Goal: Information Seeking & Learning: Learn about a topic

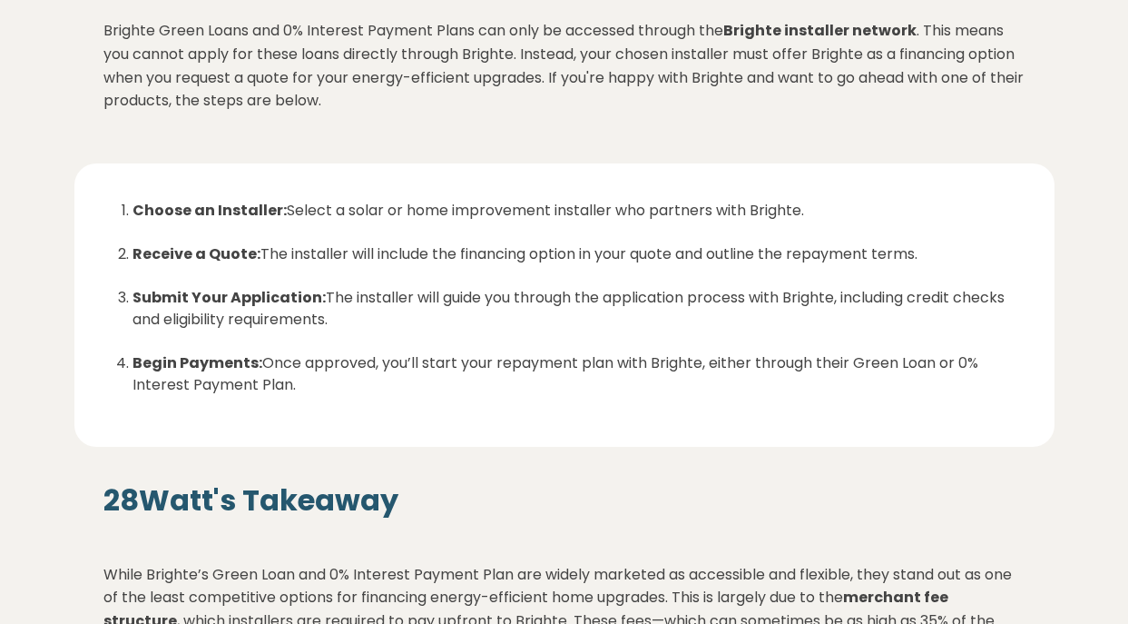
scroll to position [2511, 0]
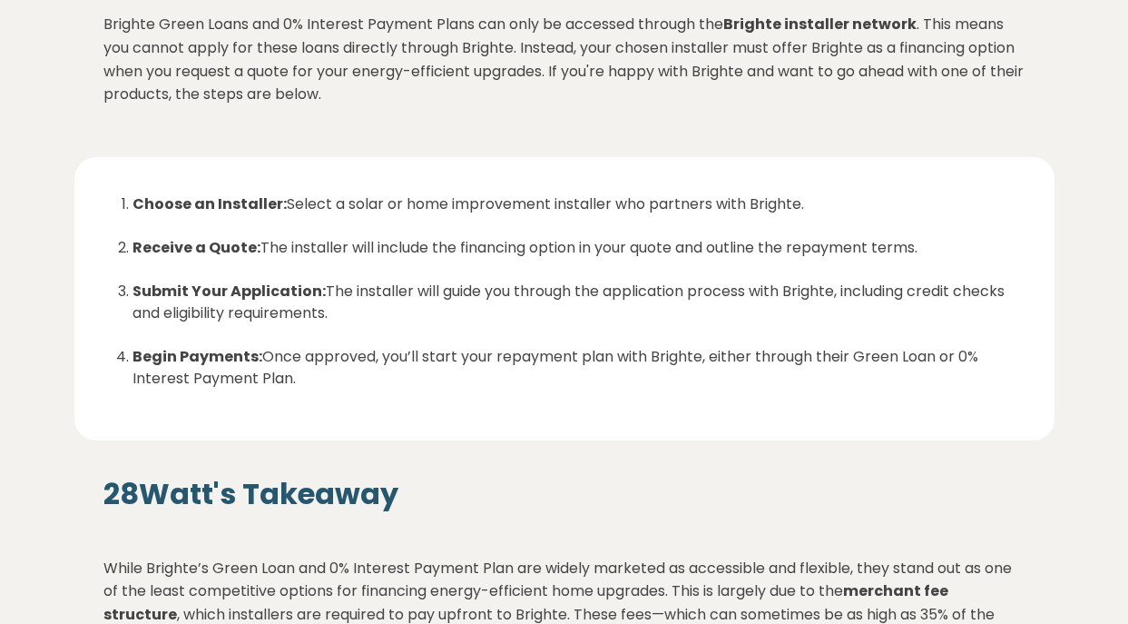
click at [772, 25] on strong "Brighte installer network" at bounding box center [819, 24] width 193 height 21
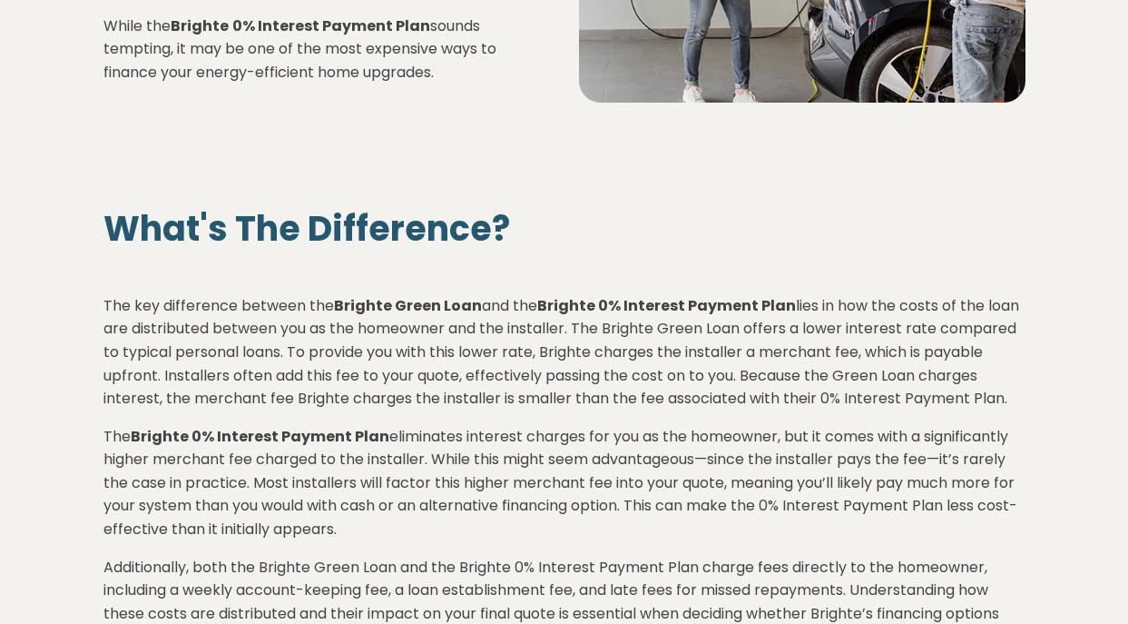
scroll to position [0, 0]
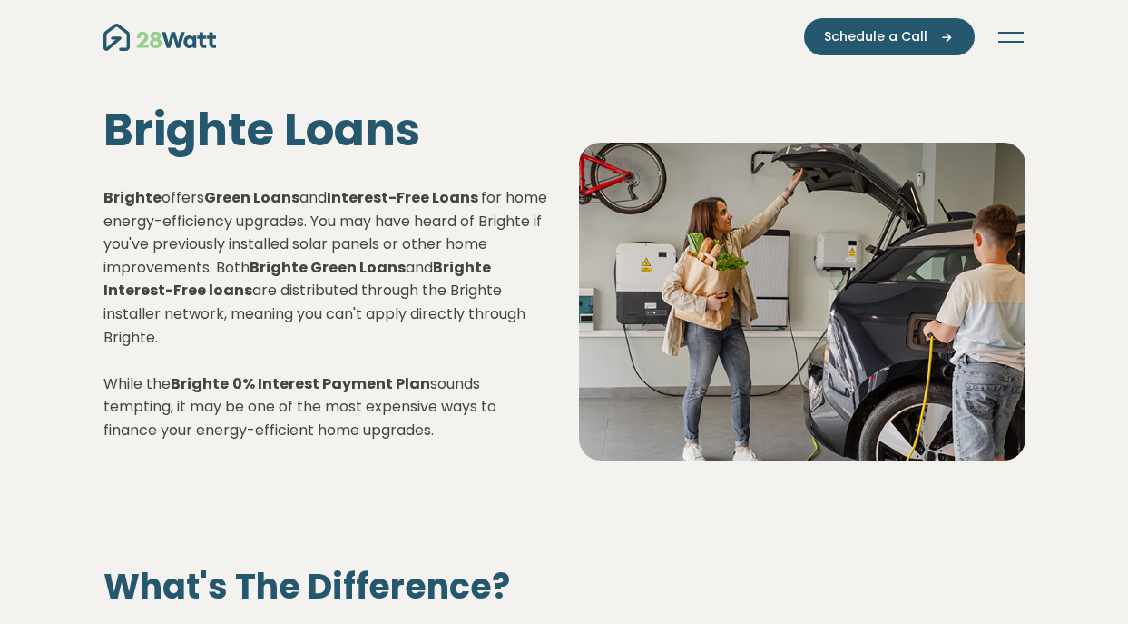
click at [179, 43] on img "Main navigation" at bounding box center [159, 37] width 113 height 27
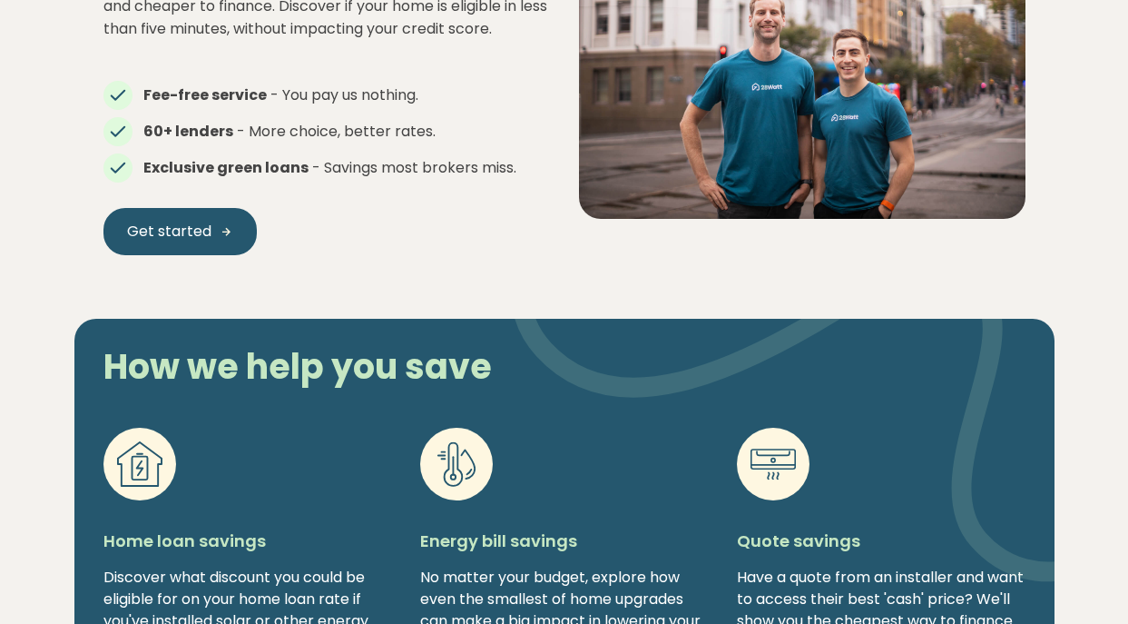
scroll to position [1059, 0]
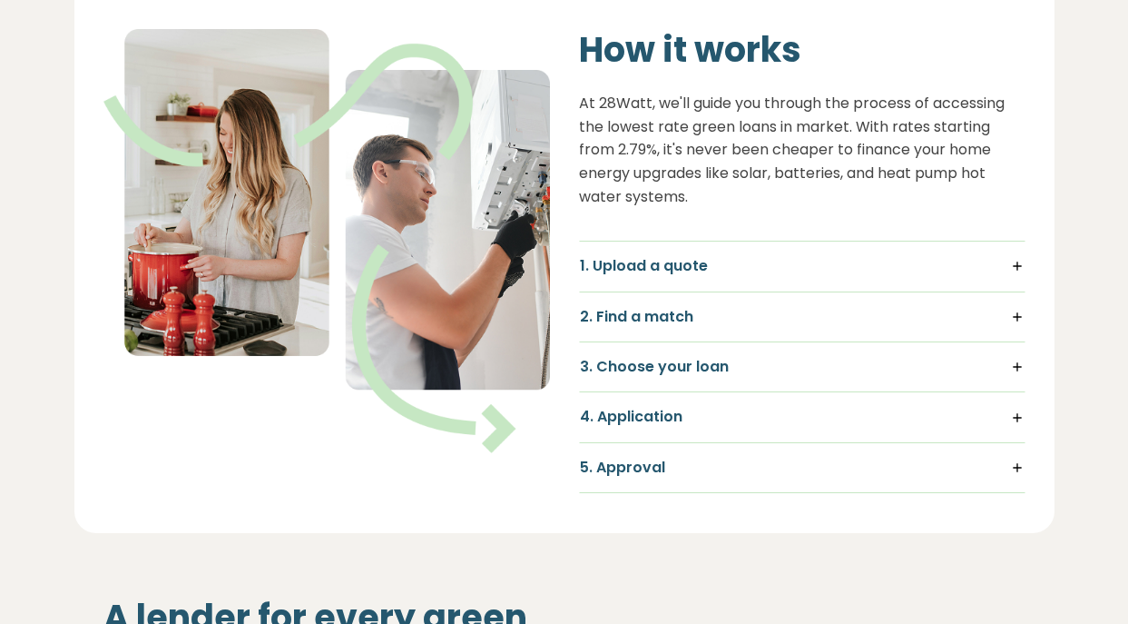
scroll to position [1128, 0]
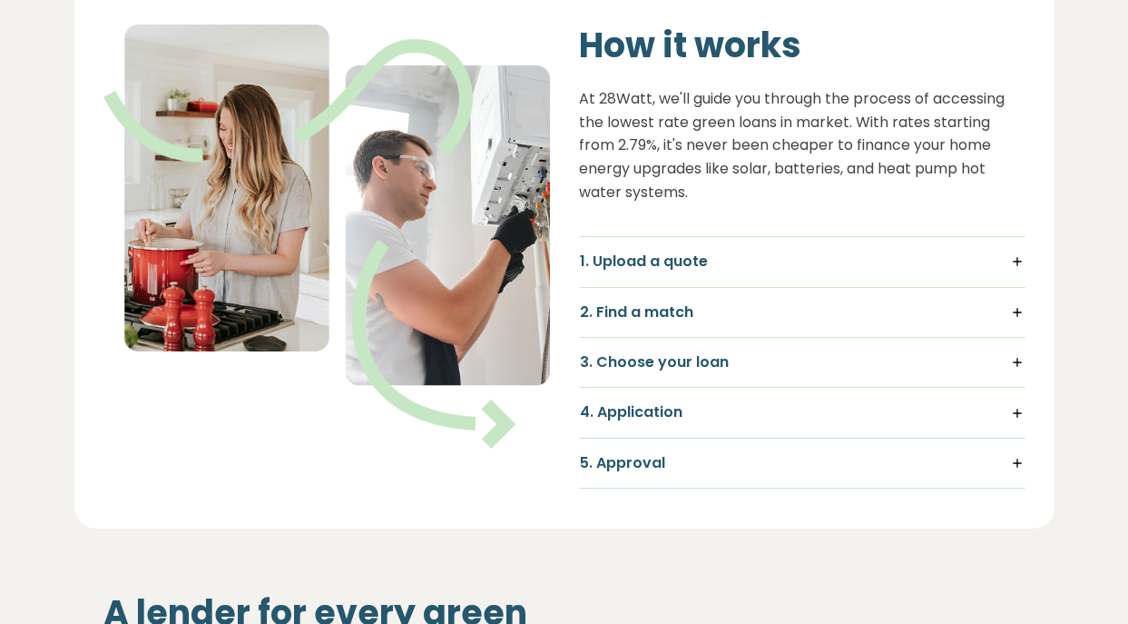
click at [869, 305] on h5 "2. Find a match" at bounding box center [802, 312] width 445 height 20
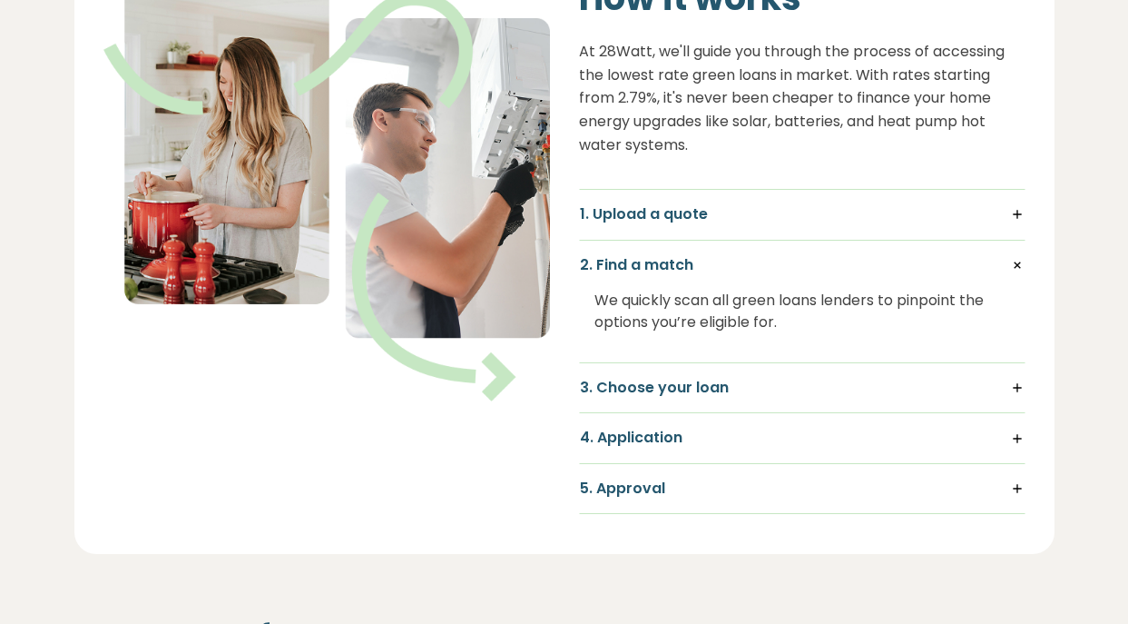
scroll to position [1180, 0]
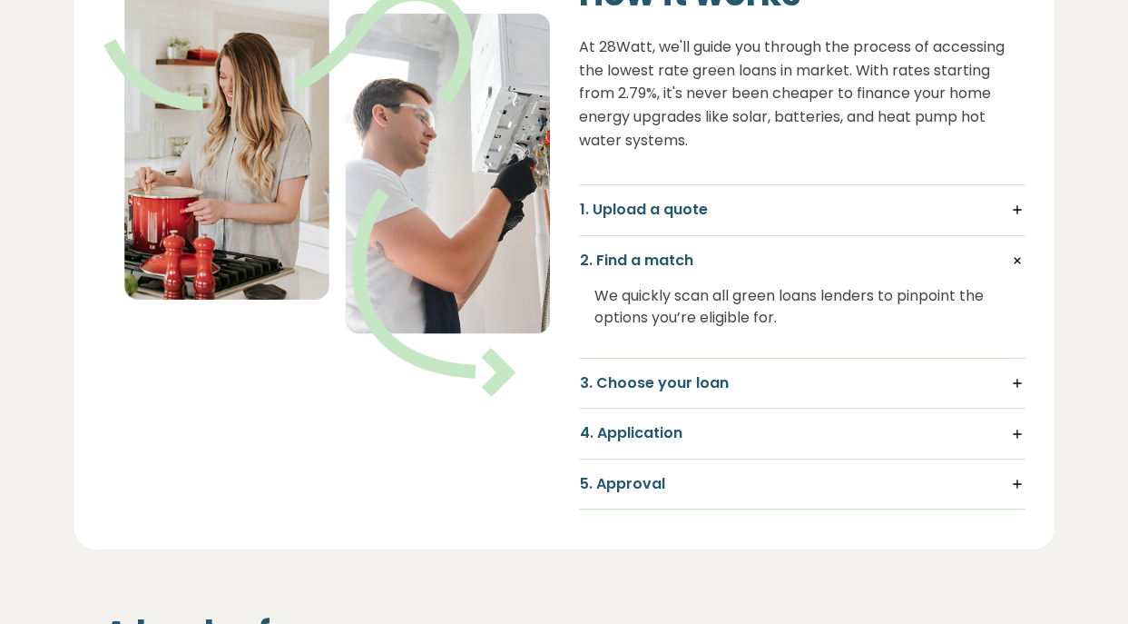
click at [873, 384] on h5 "3. Choose your loan" at bounding box center [802, 383] width 445 height 20
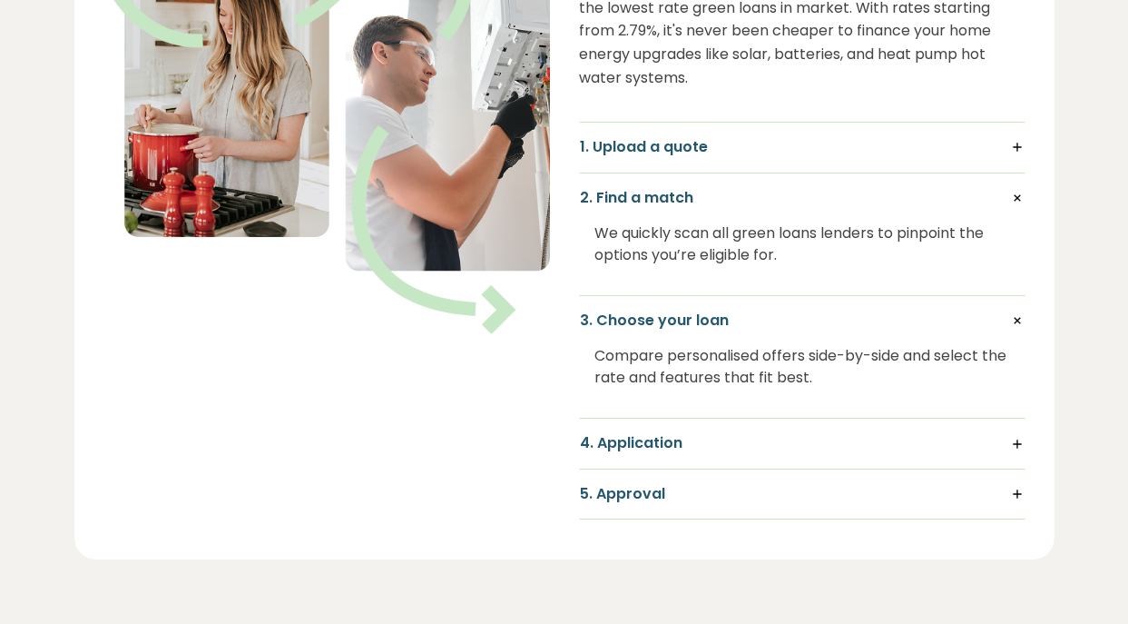
scroll to position [1244, 0]
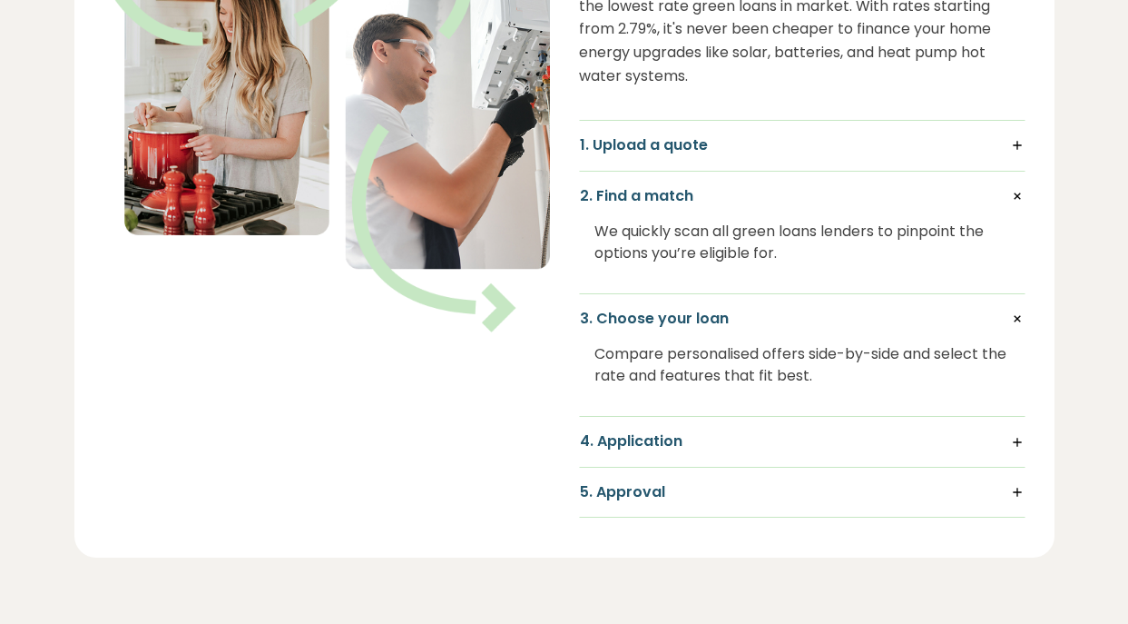
click at [661, 151] on h5 "1. Upload a quote" at bounding box center [802, 145] width 445 height 20
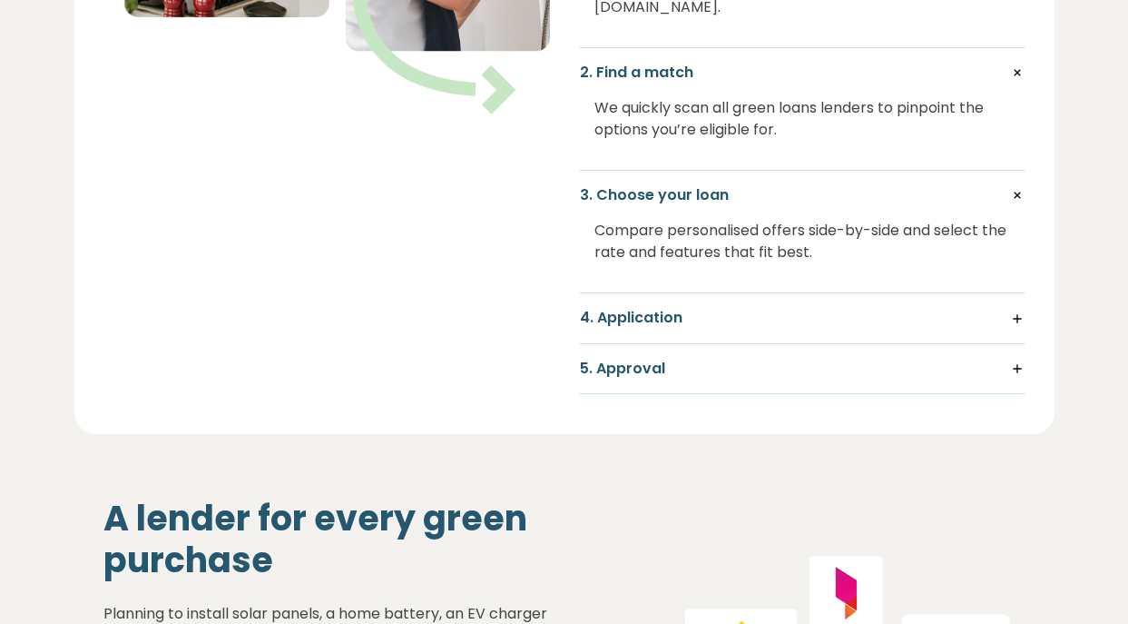
scroll to position [1477, 0]
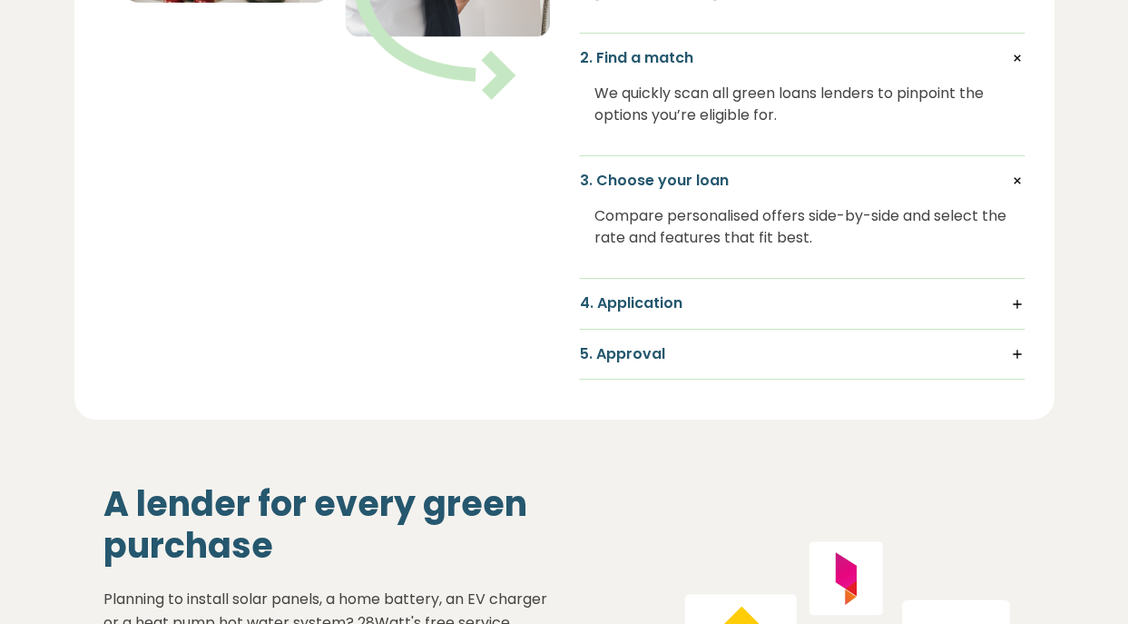
click at [654, 293] on h5 "4. Application" at bounding box center [802, 303] width 445 height 20
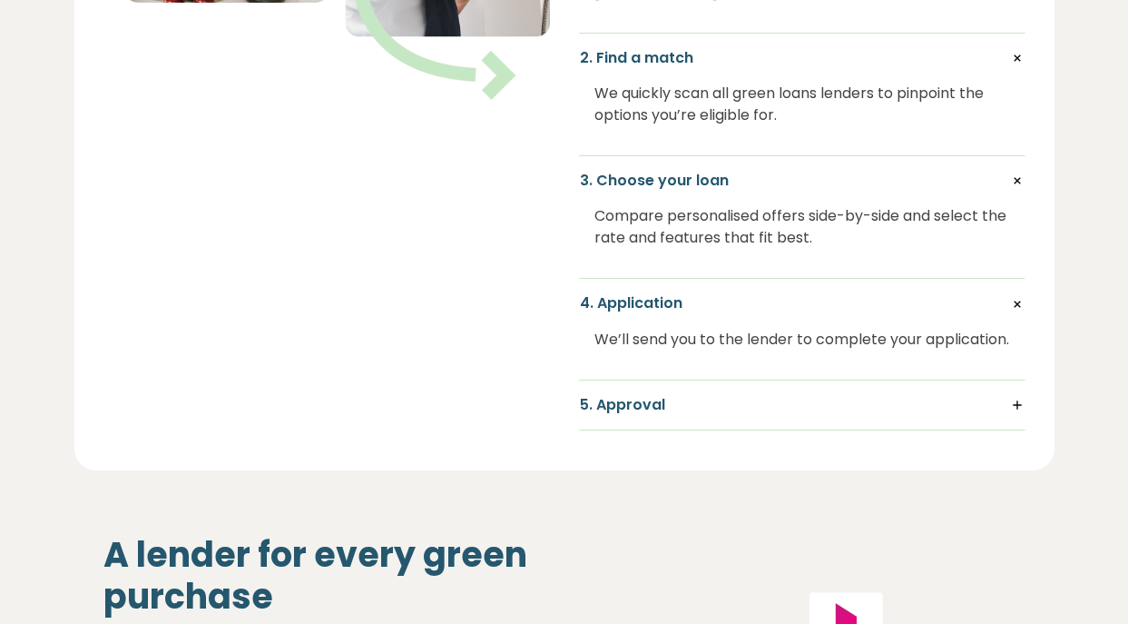
click at [646, 406] on h5 "5. Approval" at bounding box center [802, 405] width 445 height 20
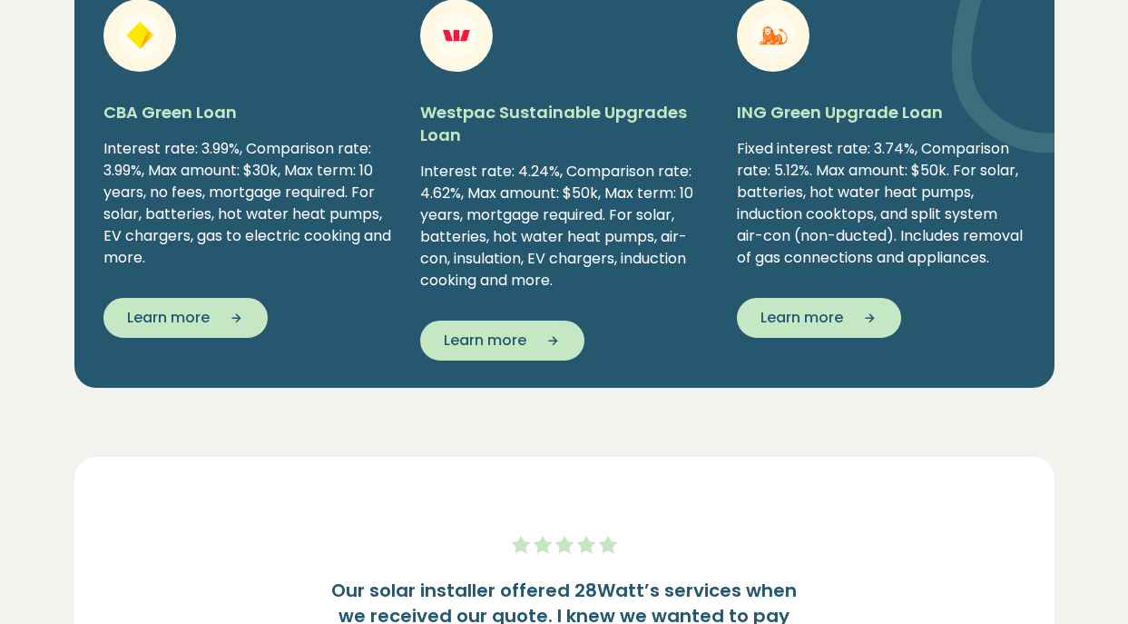
scroll to position [3228, 0]
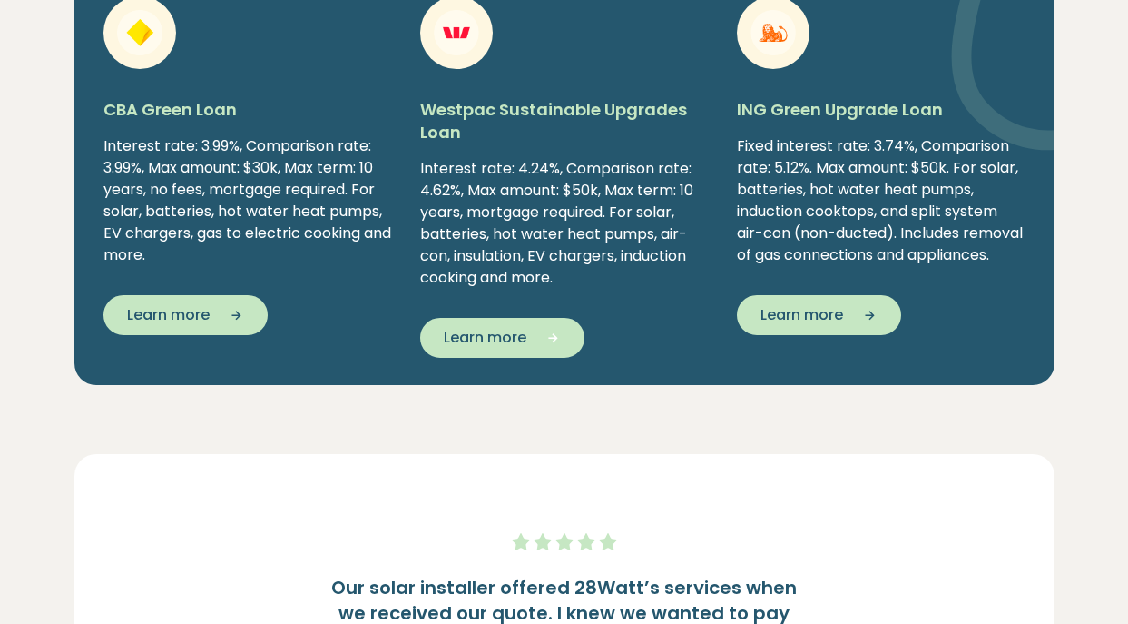
click at [539, 343] on icon "button" at bounding box center [547, 338] width 27 height 16
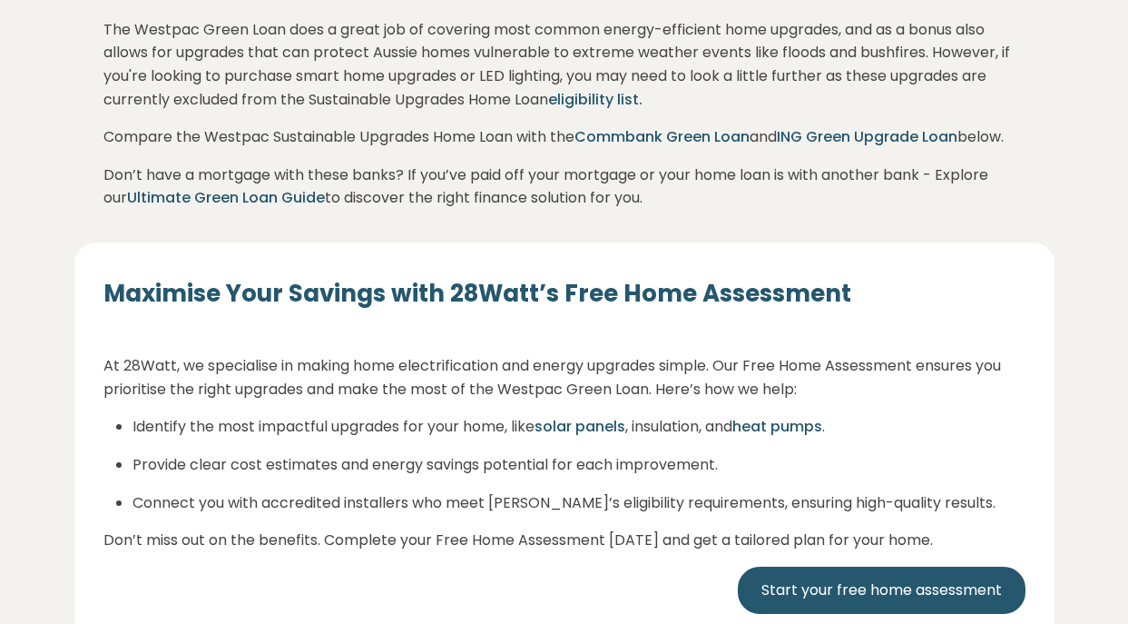
scroll to position [703, 0]
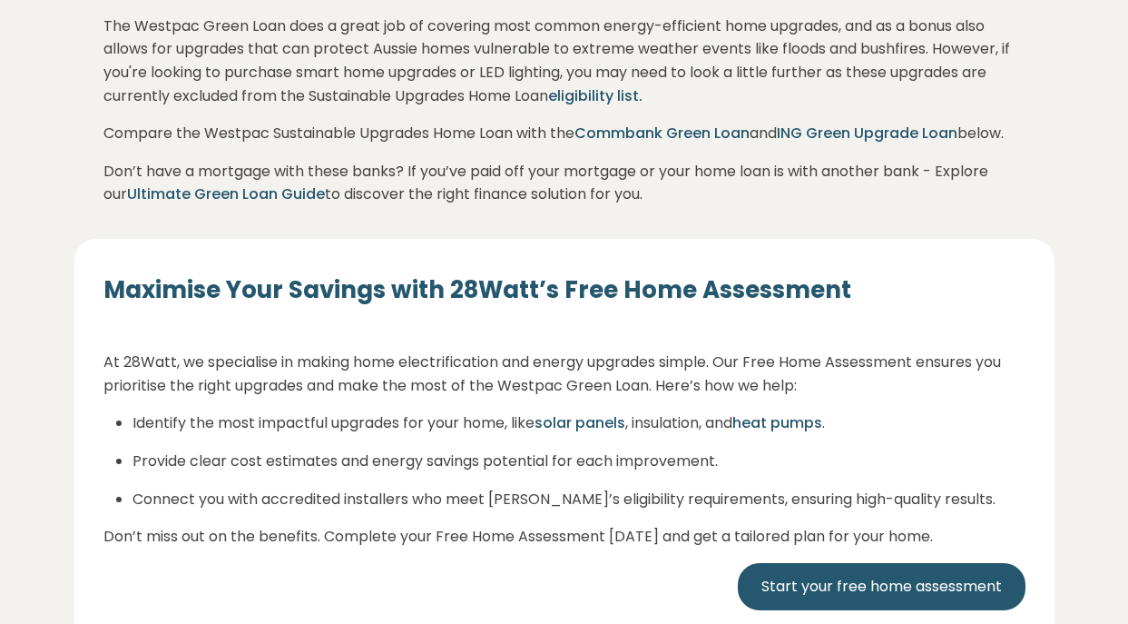
click at [231, 204] on link "Ultimate Green Loan Guide" at bounding box center [226, 193] width 198 height 21
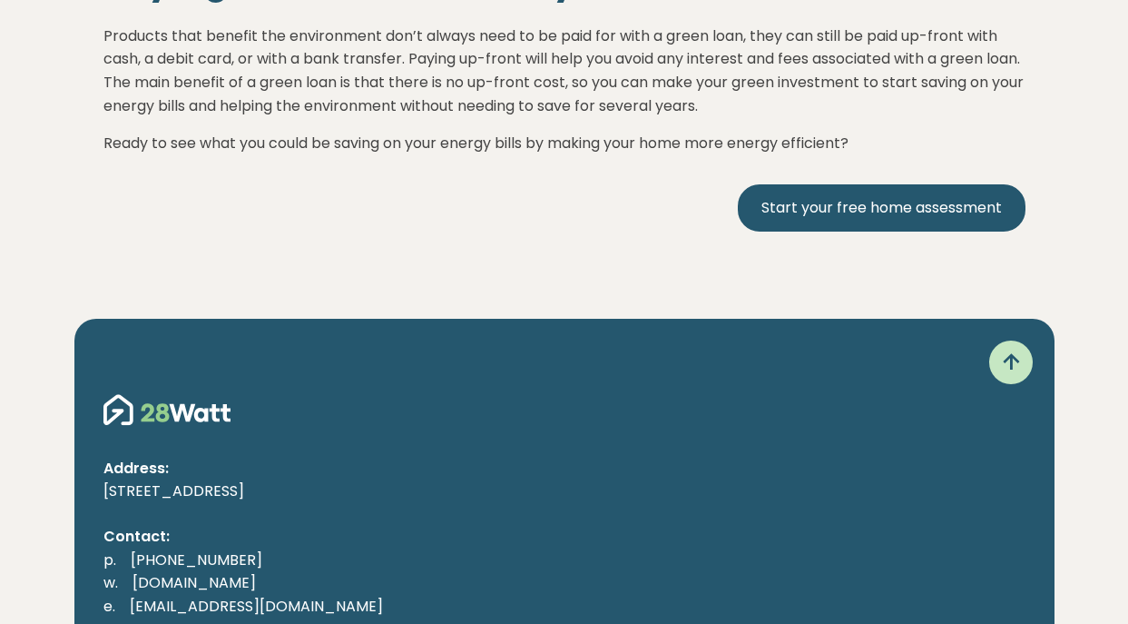
scroll to position [8145, 0]
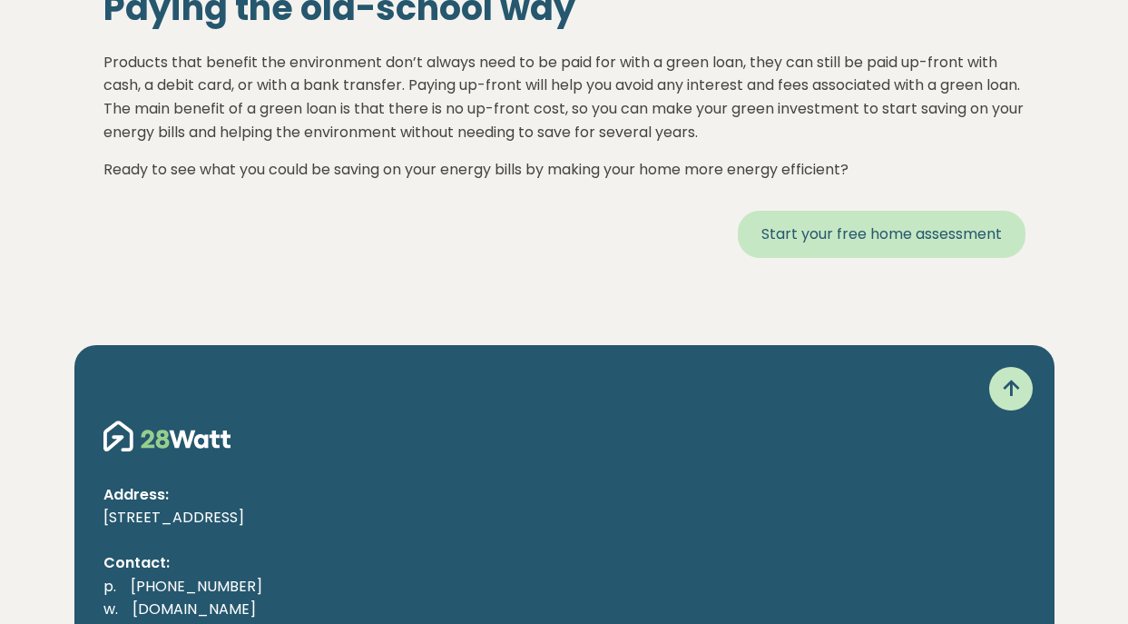
click at [905, 237] on link "Start your free home assessment" at bounding box center [882, 234] width 288 height 47
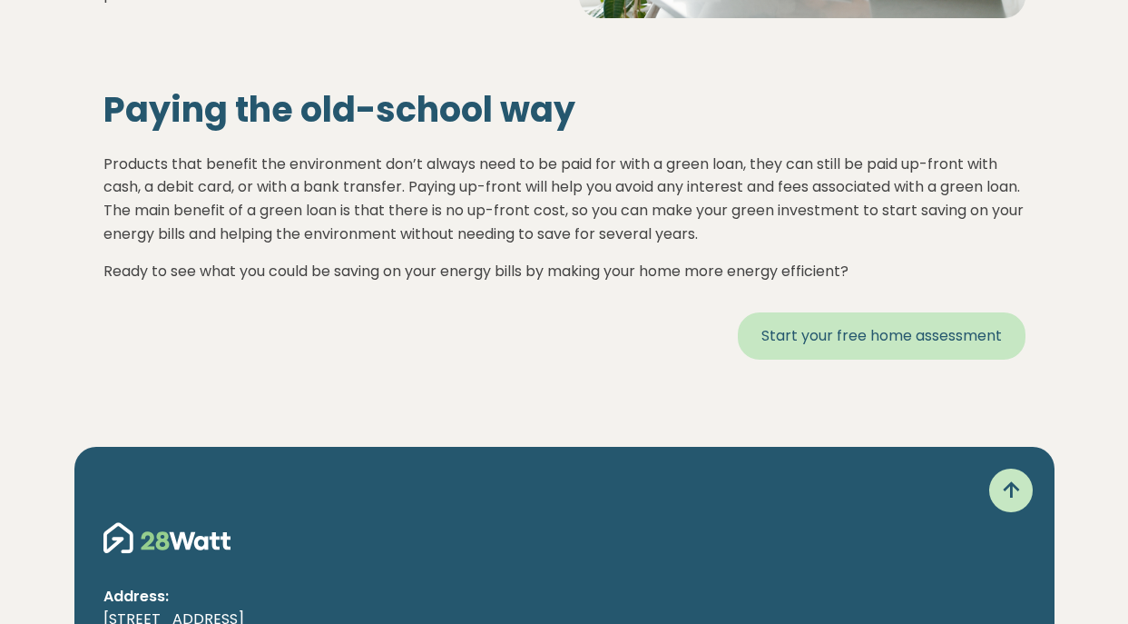
scroll to position [8041, 0]
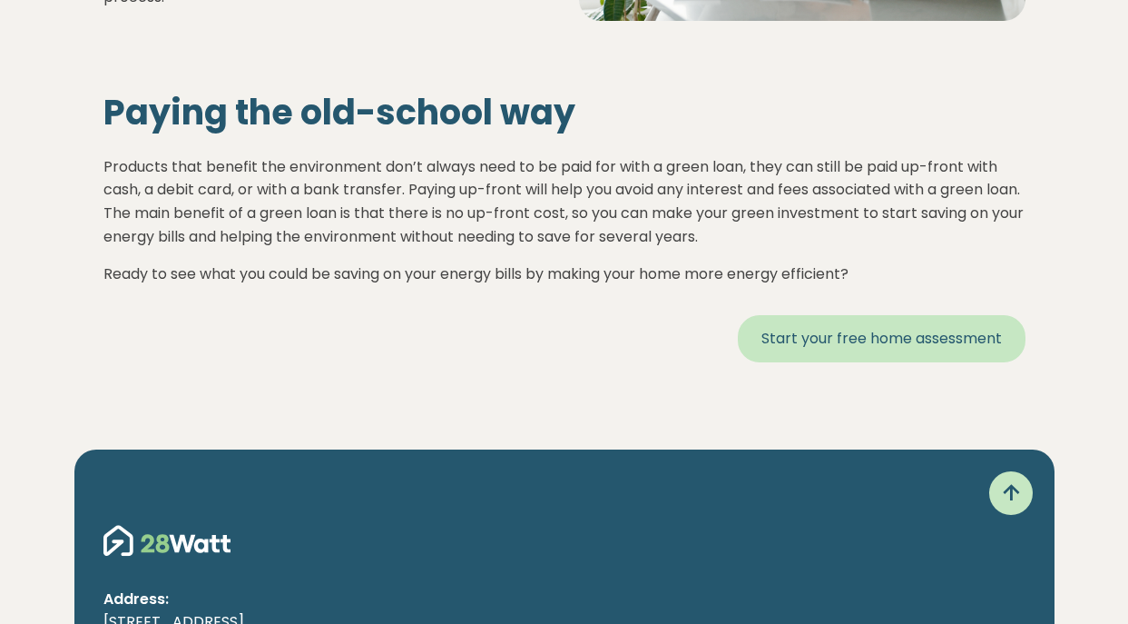
click at [828, 332] on link "Start your free home assessment" at bounding box center [882, 338] width 288 height 47
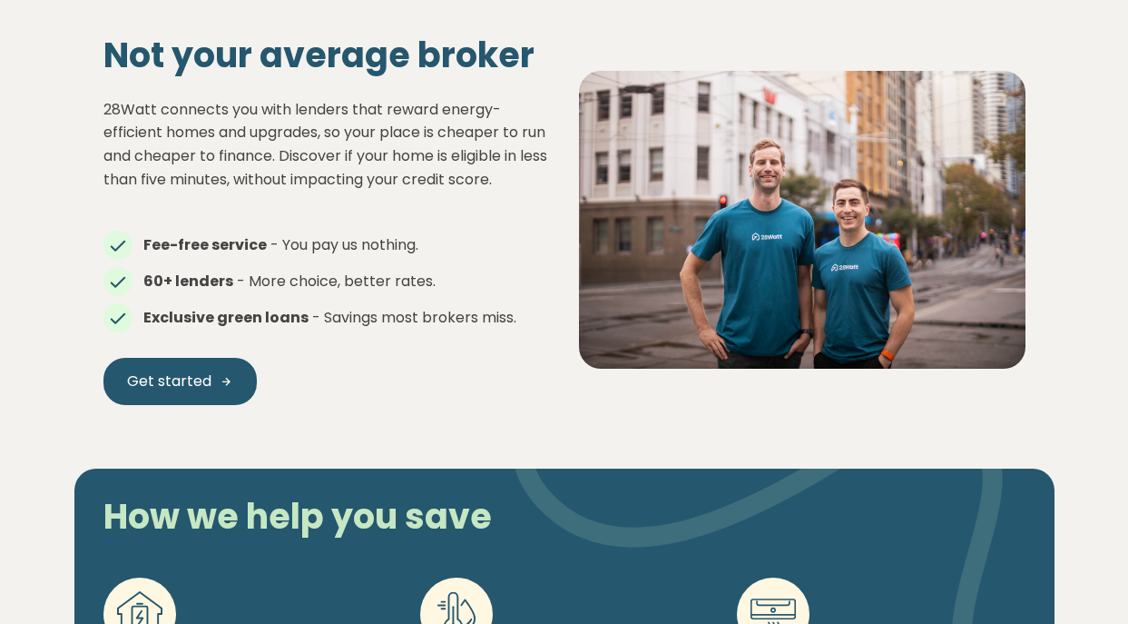
scroll to position [766, 0]
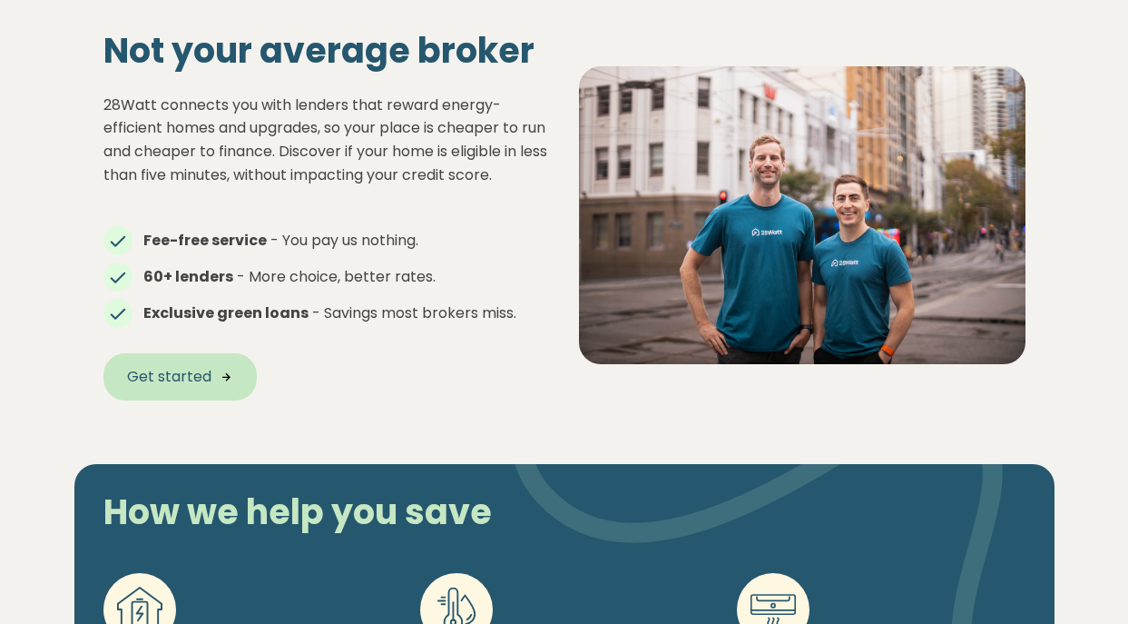
click at [179, 379] on span "Get started" at bounding box center [169, 377] width 84 height 22
click at [200, 378] on span "Get started" at bounding box center [169, 377] width 84 height 22
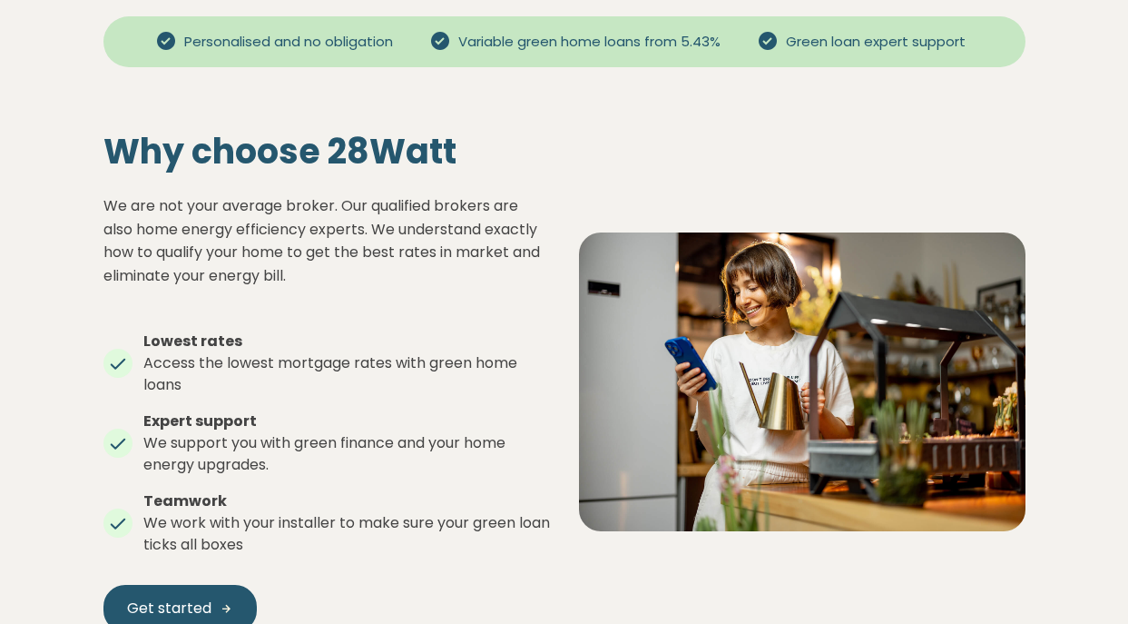
scroll to position [575, 0]
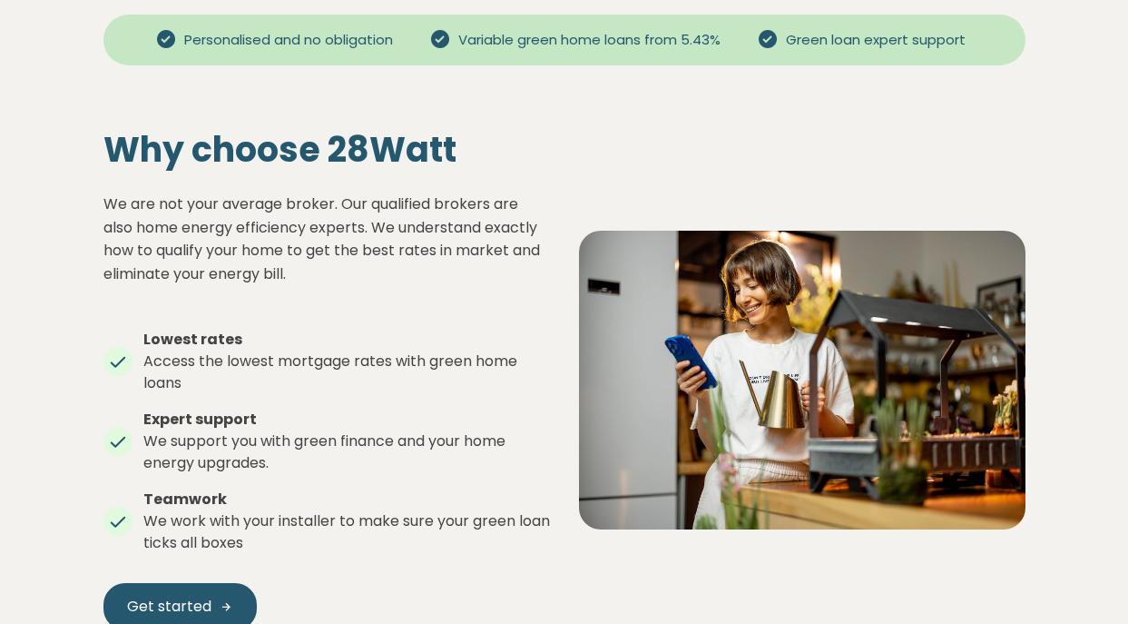
click at [890, 50] on span "Green loan expert support" at bounding box center [876, 40] width 194 height 21
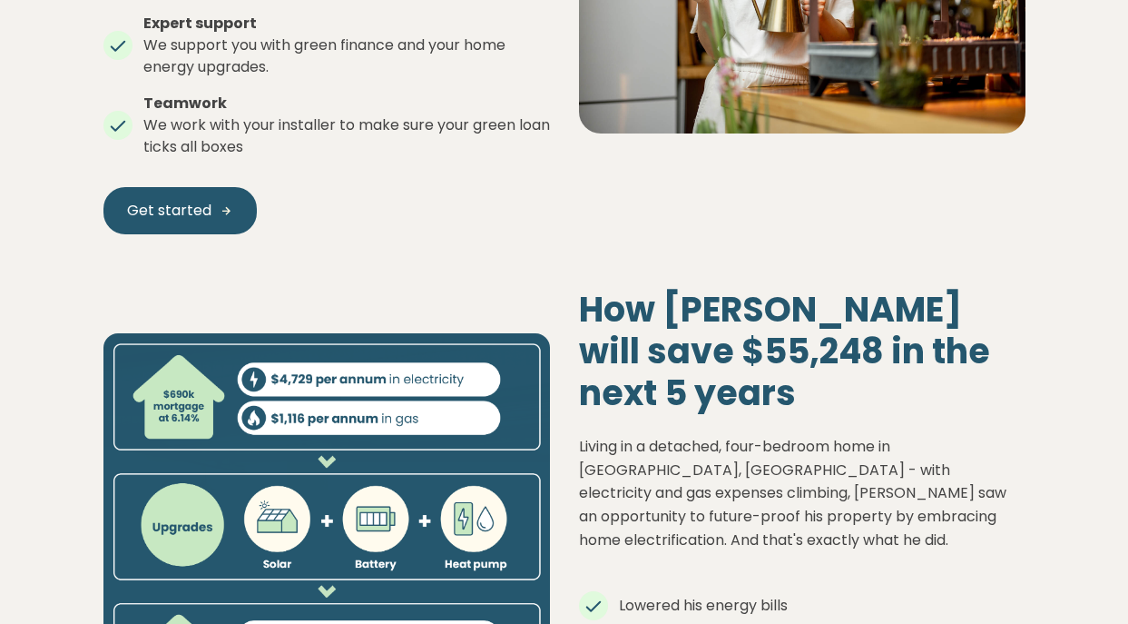
scroll to position [996, 0]
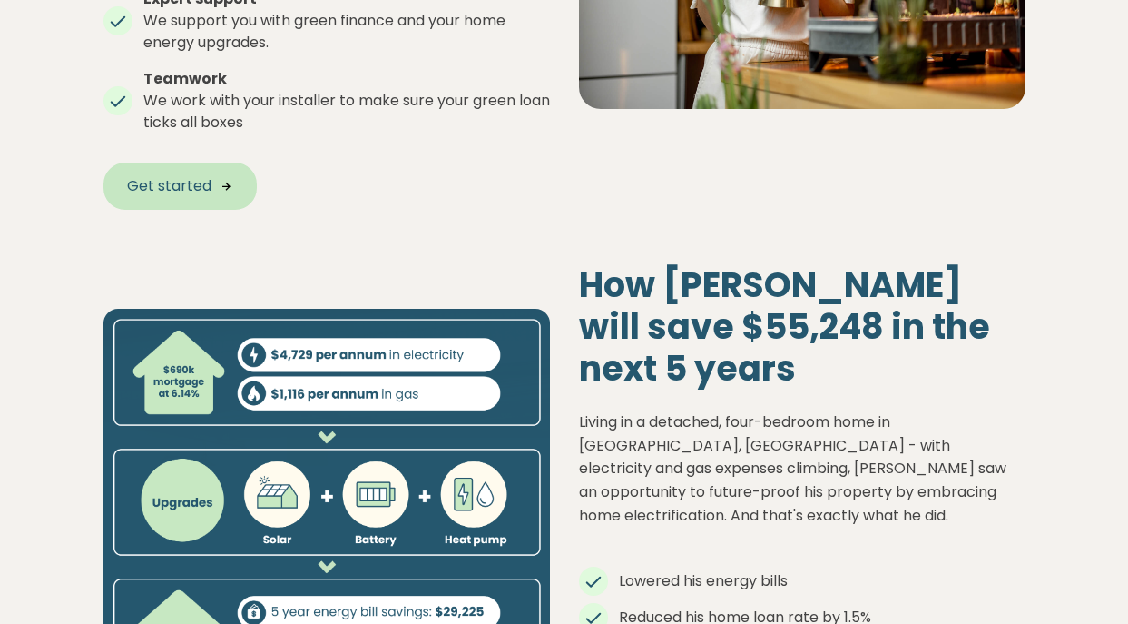
click at [182, 188] on span "Get started" at bounding box center [169, 186] width 84 height 22
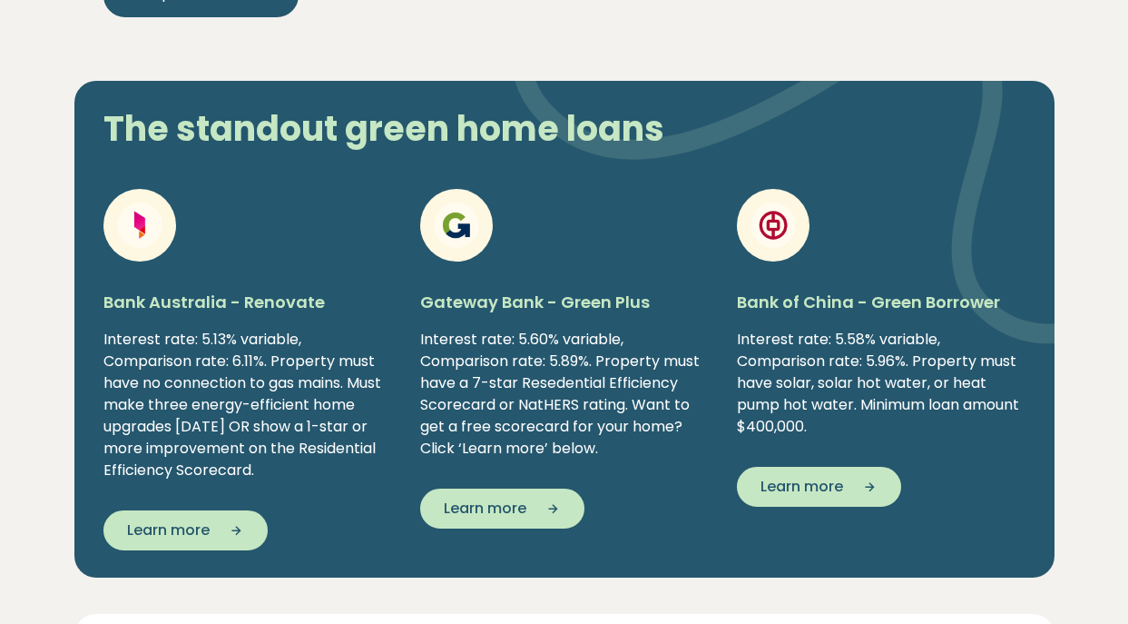
scroll to position [2078, 0]
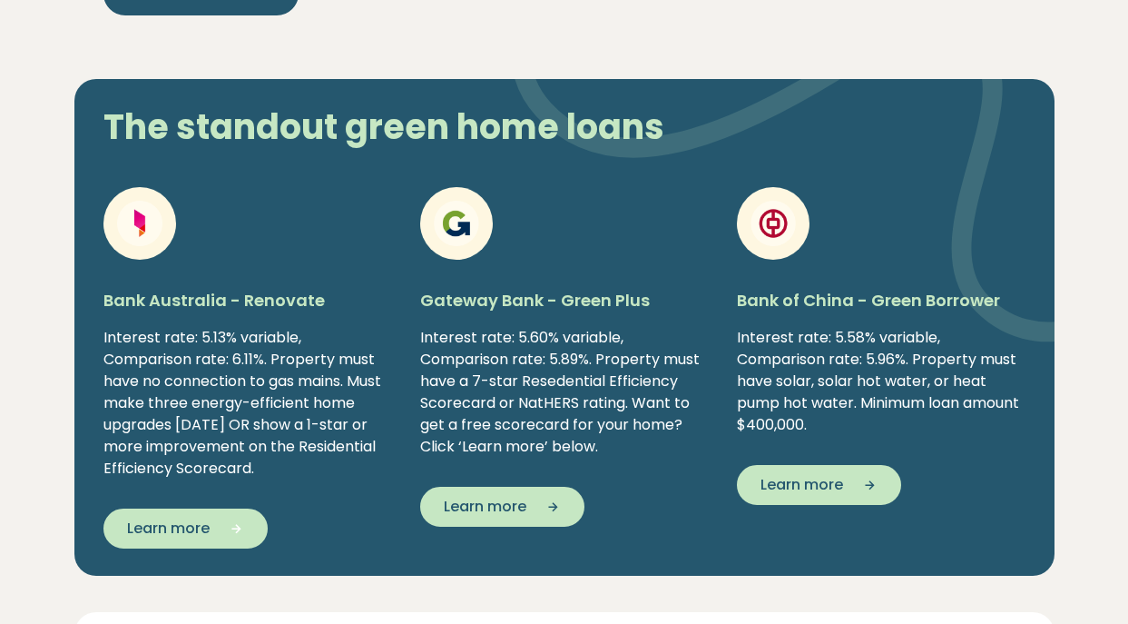
click at [198, 517] on span "Learn more" at bounding box center [168, 528] width 83 height 22
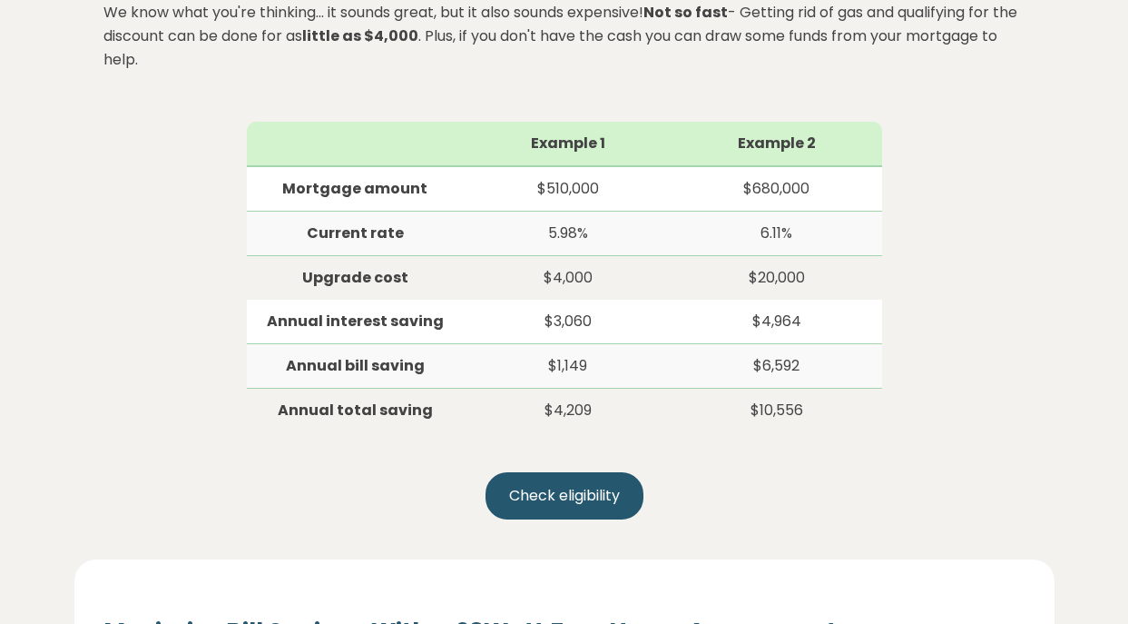
scroll to position [1116, 0]
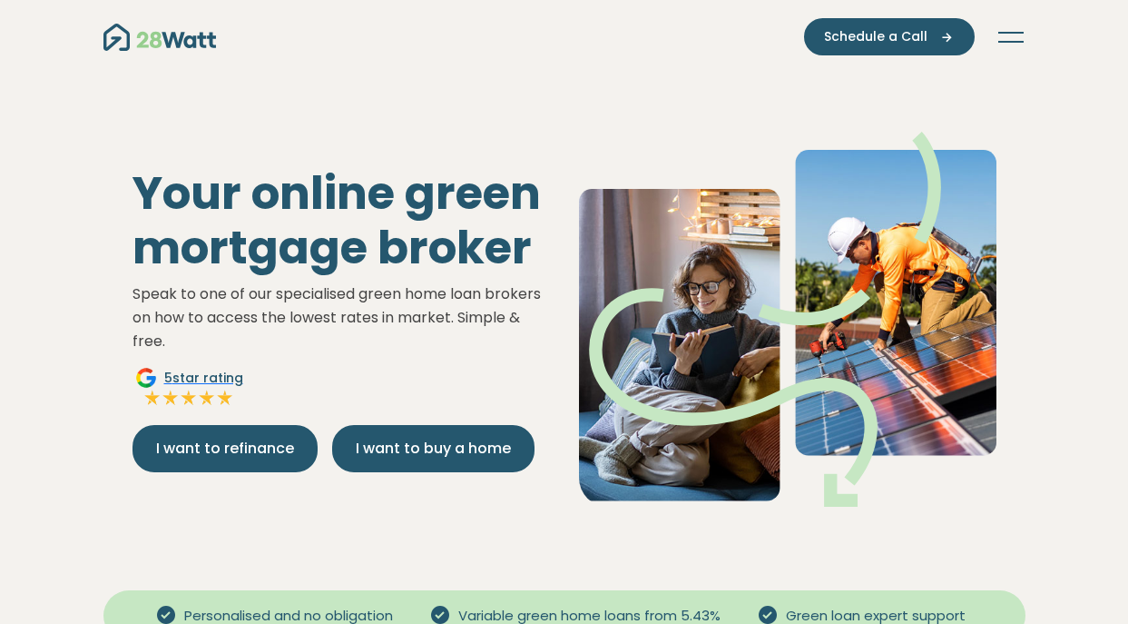
scroll to position [2078, 0]
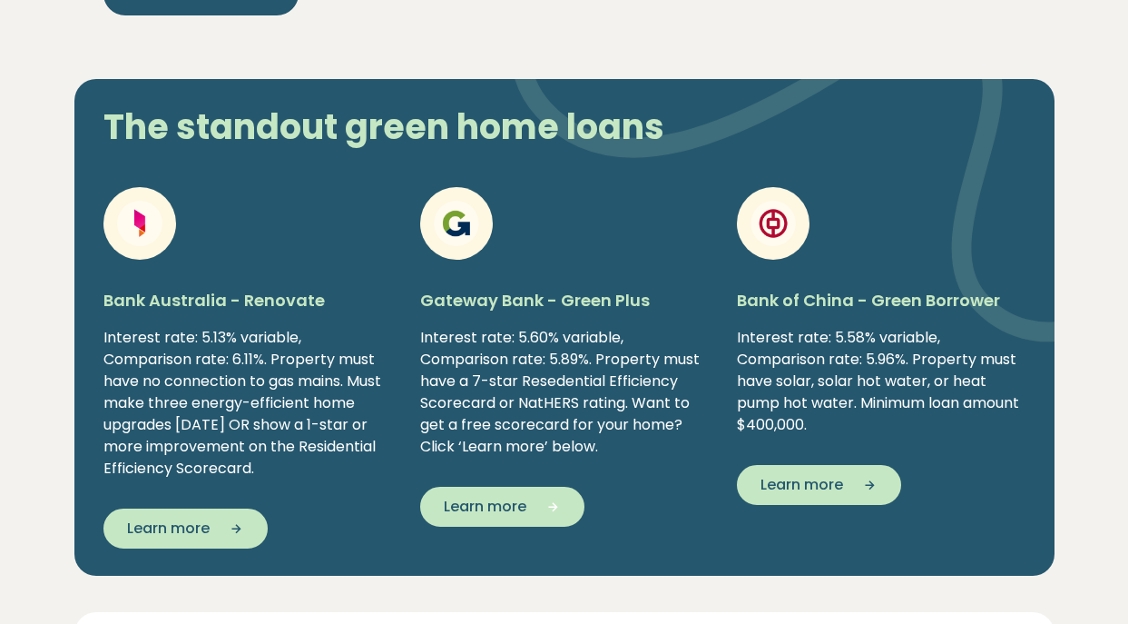
click at [538, 498] on icon "button" at bounding box center [547, 506] width 27 height 16
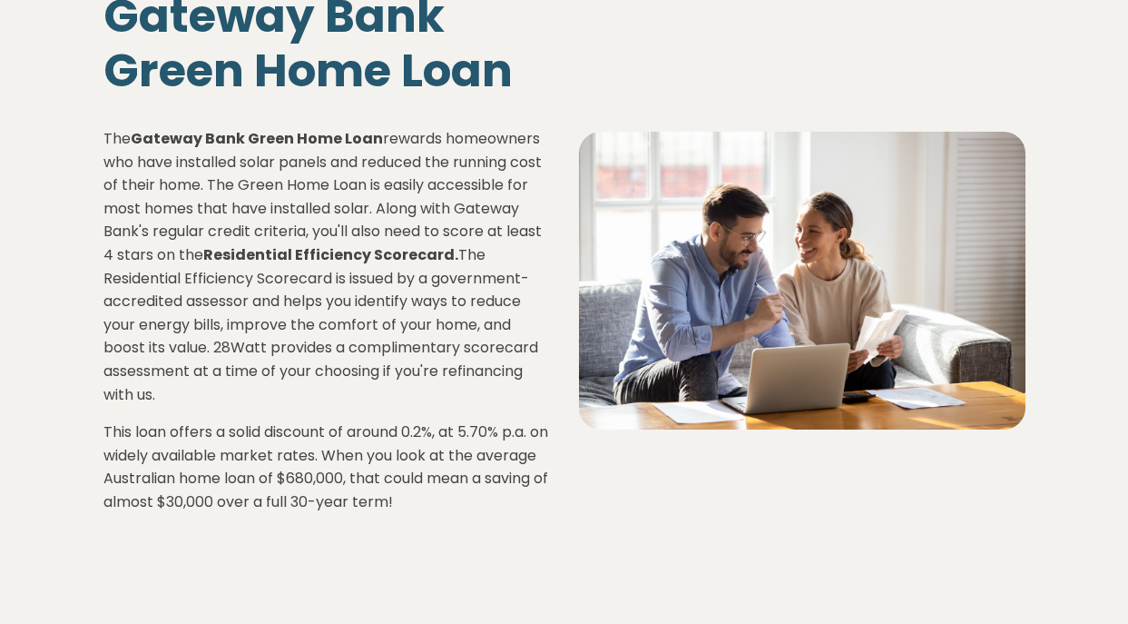
scroll to position [141, 0]
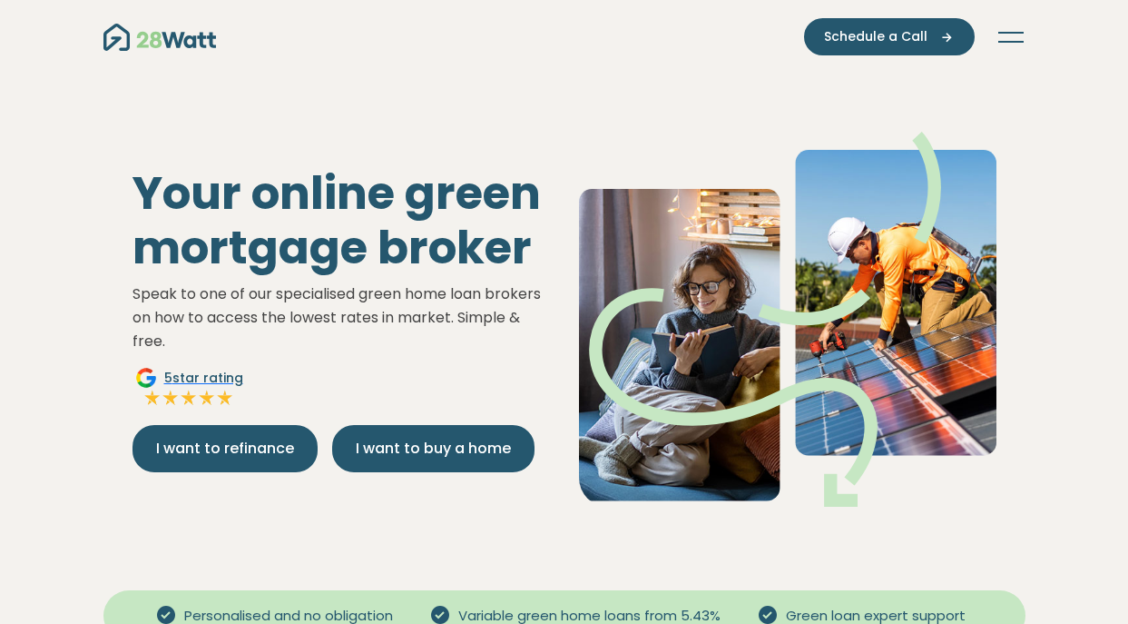
scroll to position [2078, 0]
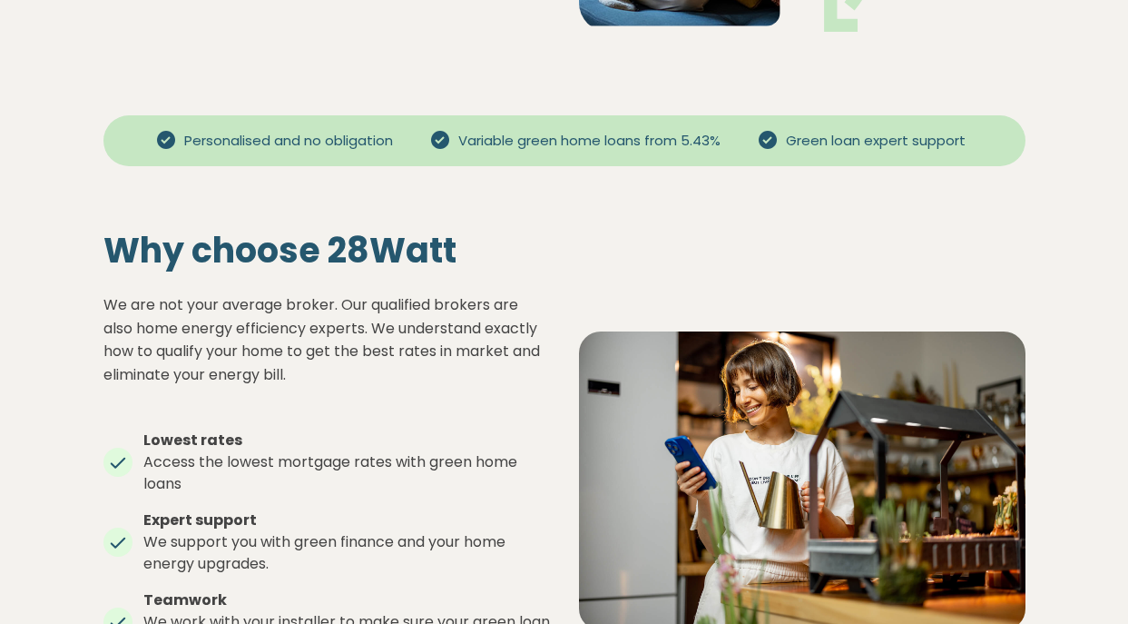
scroll to position [477, 0]
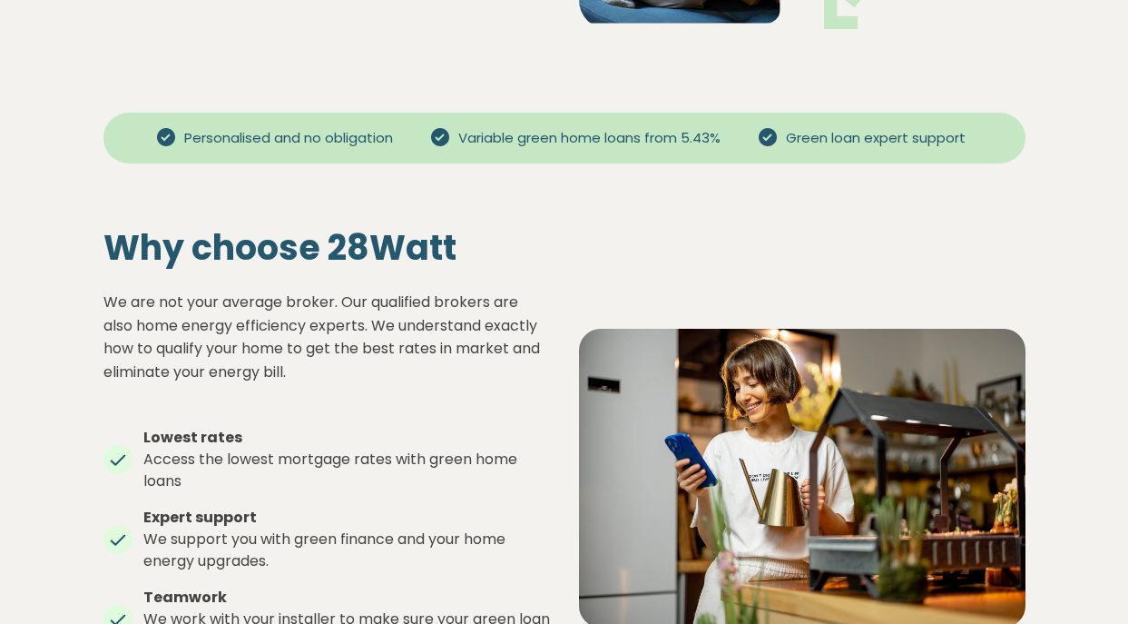
click at [606, 143] on span "Variable green home loans from 5.43%" at bounding box center [589, 138] width 277 height 21
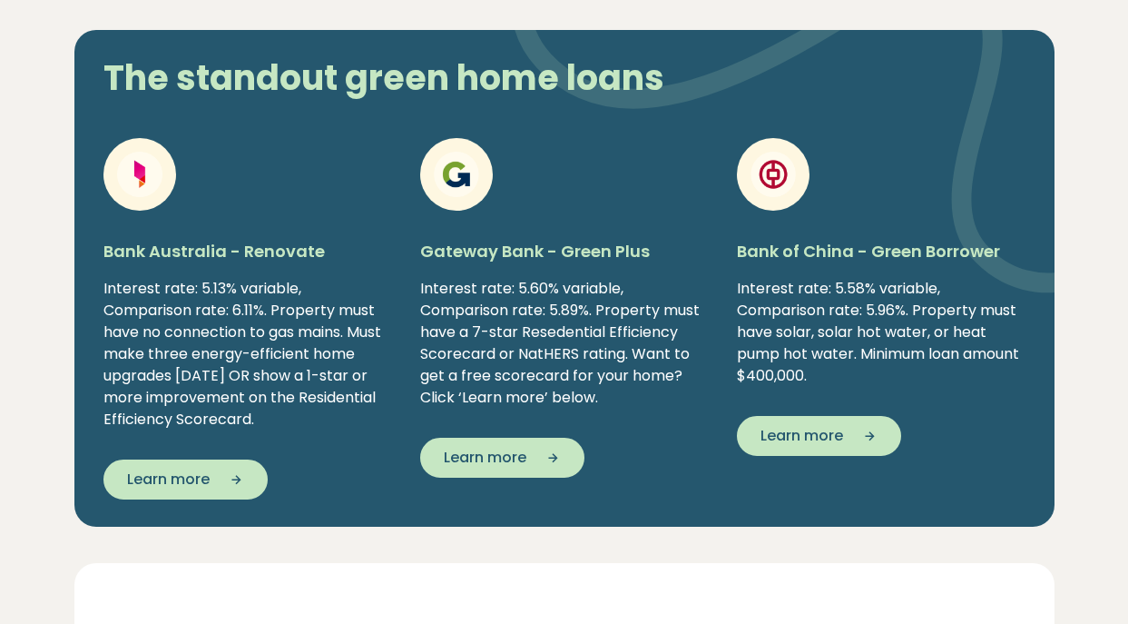
scroll to position [2138, 0]
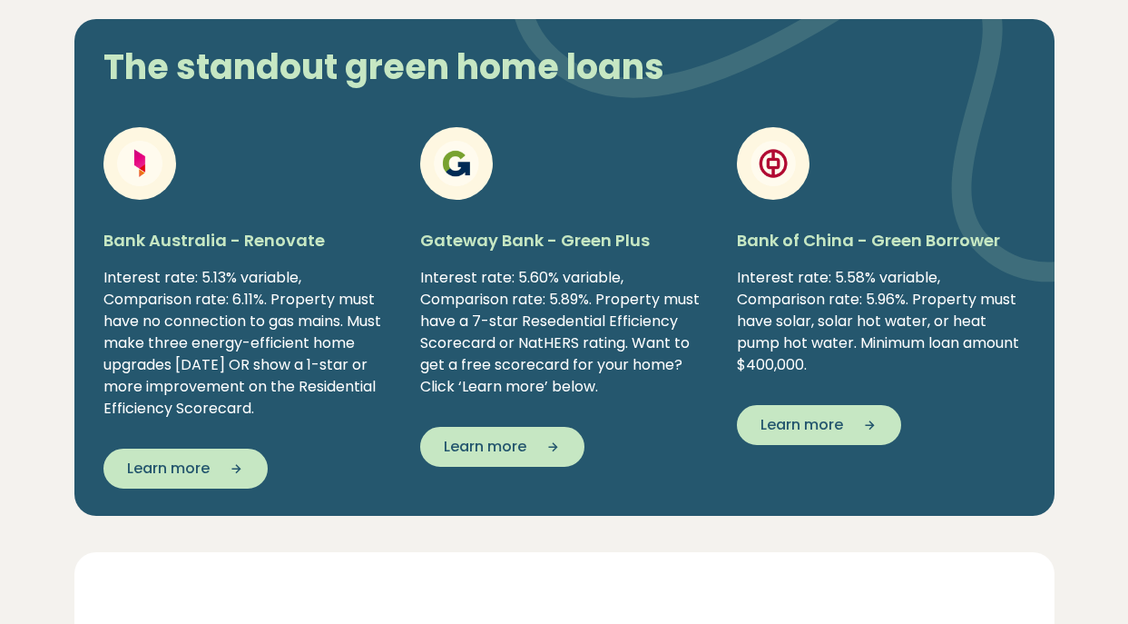
drag, startPoint x: 851, startPoint y: 409, endPoint x: 842, endPoint y: 562, distance: 152.7
click at [842, 562] on section "Your online green mortgage broker Speak to one of our specialised green home lo…" at bounding box center [564, 240] width 1128 height 4609
click at [841, 414] on span "Learn more" at bounding box center [802, 425] width 83 height 22
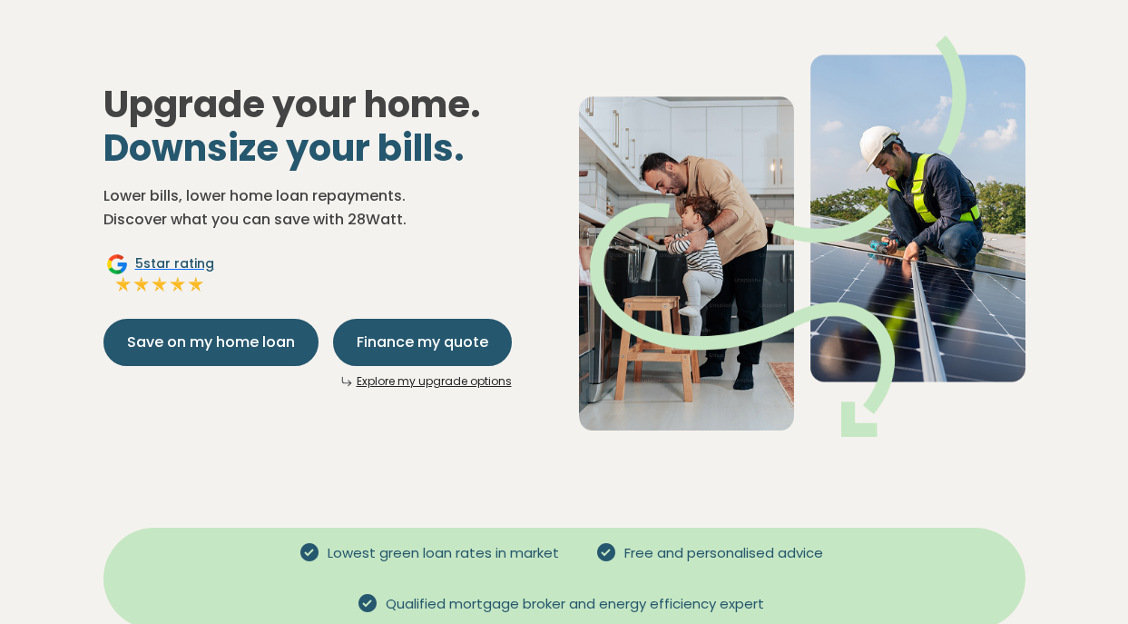
scroll to position [105, 0]
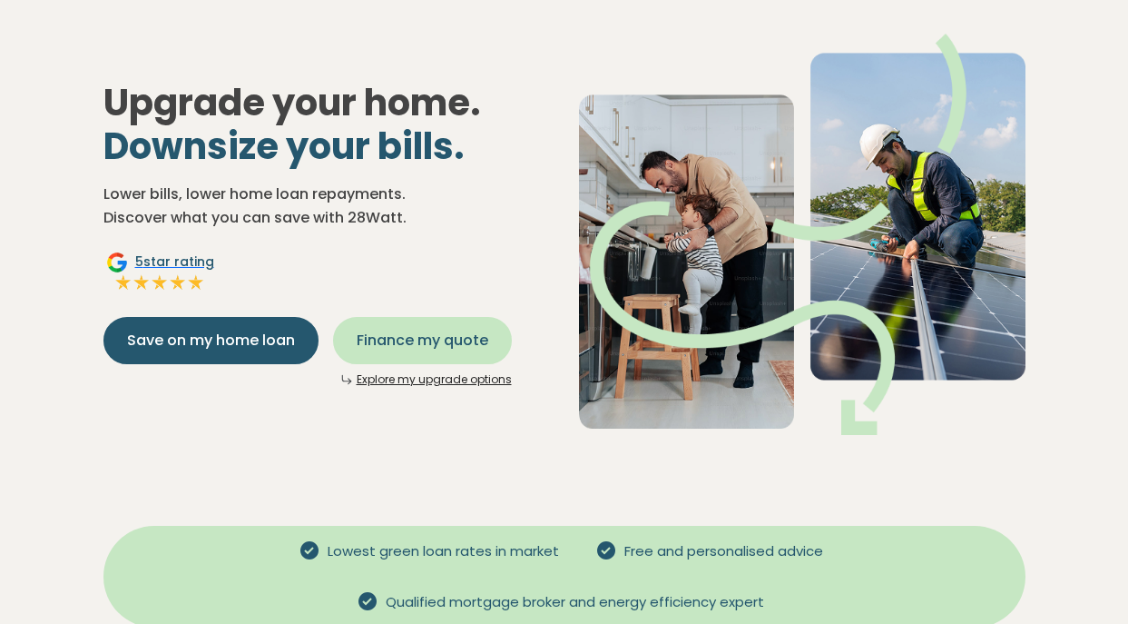
click at [450, 349] on span "Finance my quote" at bounding box center [423, 341] width 132 height 22
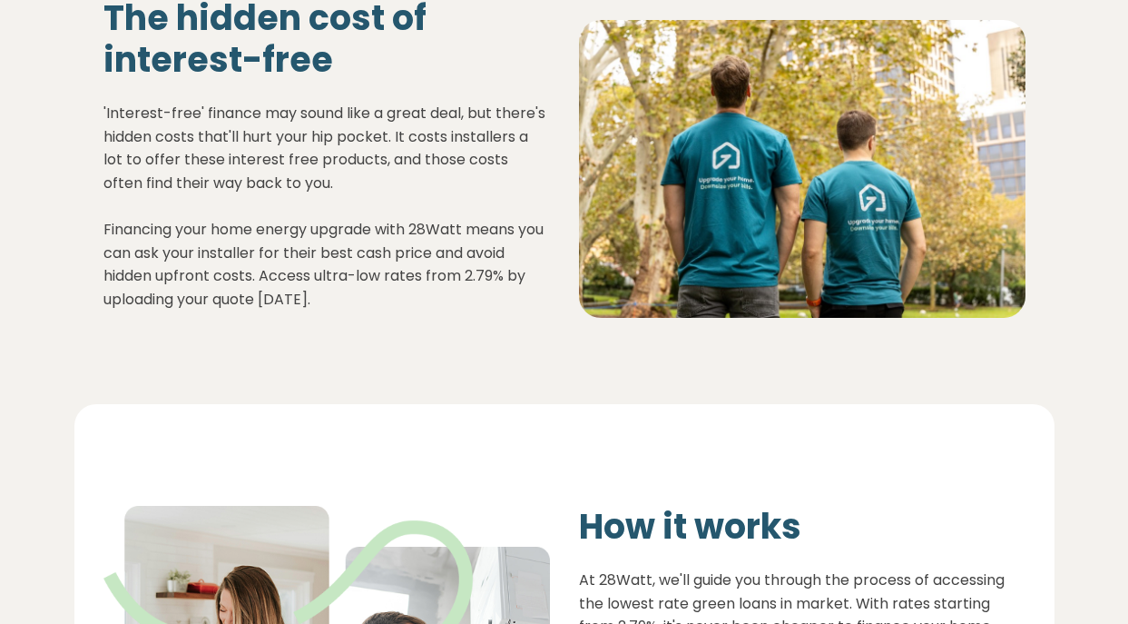
scroll to position [648, 0]
